Goal: Transaction & Acquisition: Subscribe to service/newsletter

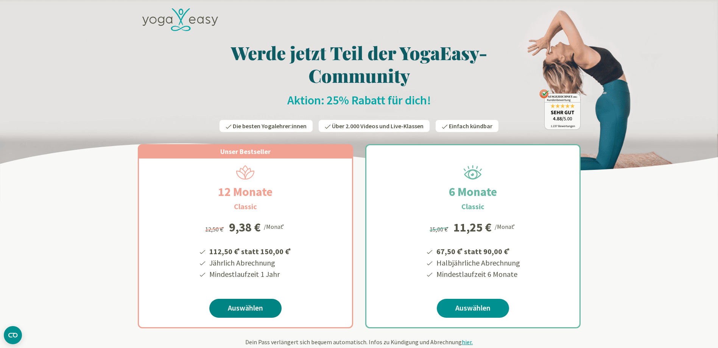
click at [233, 306] on link "Auswählen" at bounding box center [245, 308] width 72 height 19
